Goal: Task Accomplishment & Management: Use online tool/utility

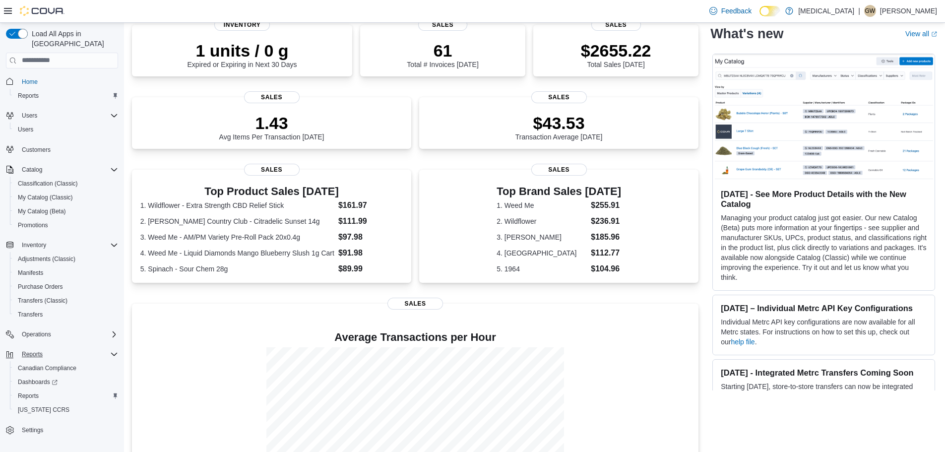
scroll to position [147, 0]
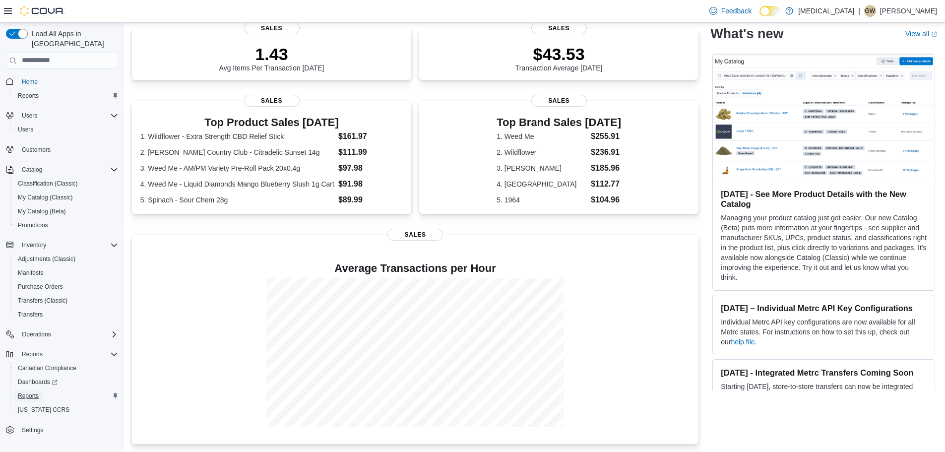
click at [31, 392] on span "Reports" at bounding box center [28, 396] width 21 height 8
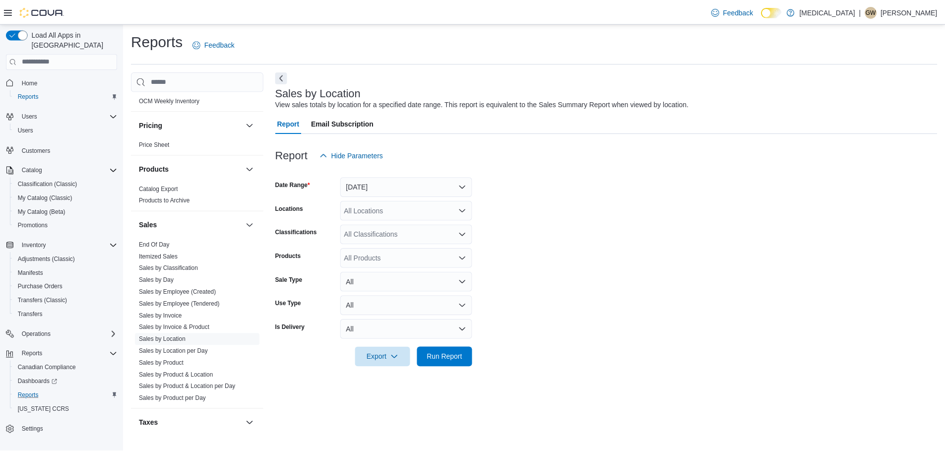
scroll to position [542, 0]
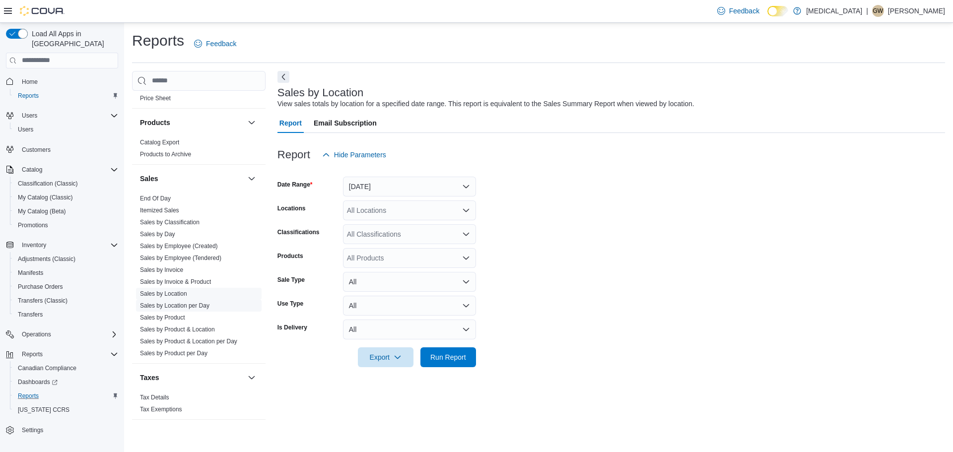
click at [191, 303] on link "Sales by Location per Day" at bounding box center [174, 305] width 69 height 7
click at [435, 187] on button "Yesterday" at bounding box center [409, 187] width 133 height 20
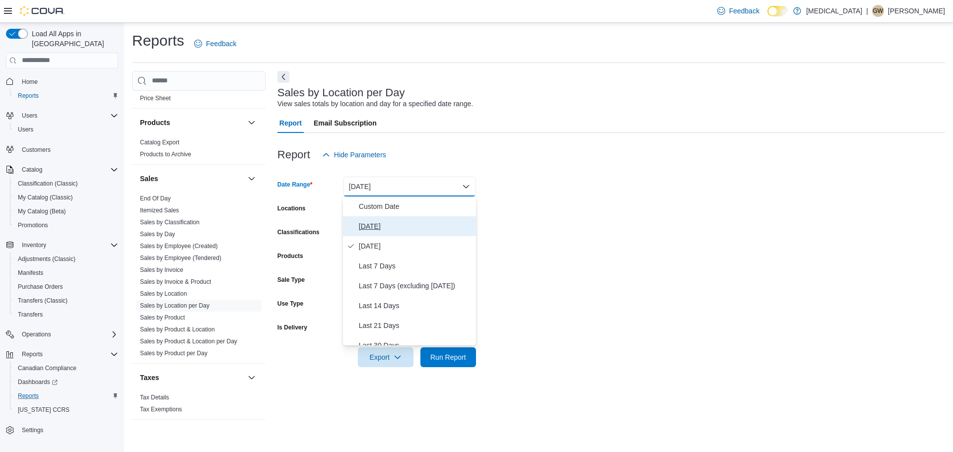
click at [399, 229] on span "Today" at bounding box center [415, 226] width 113 height 12
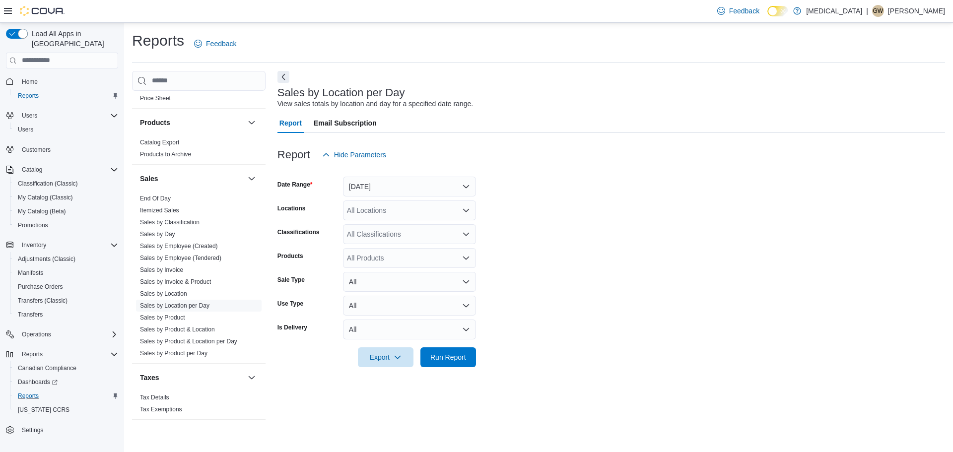
click at [535, 178] on form "Date Range Today Locations All Locations Classifications All Classifications Pr…" at bounding box center [611, 266] width 668 height 202
click at [453, 358] on span "Run Report" at bounding box center [448, 357] width 36 height 10
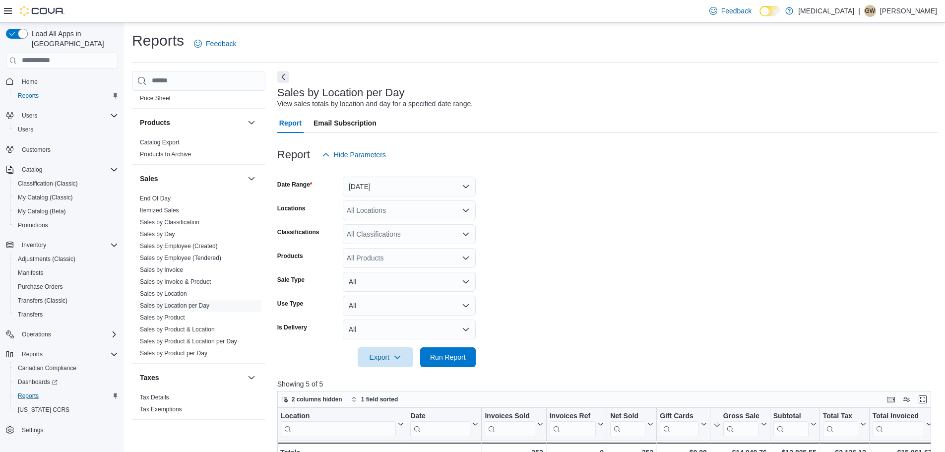
scroll to position [248, 0]
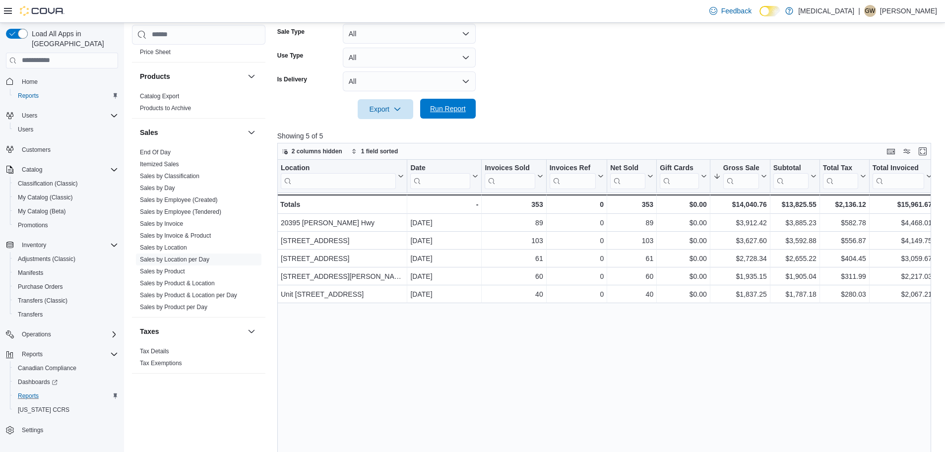
click at [468, 114] on span "Run Report" at bounding box center [448, 109] width 44 height 20
